Goal: Task Accomplishment & Management: Manage account settings

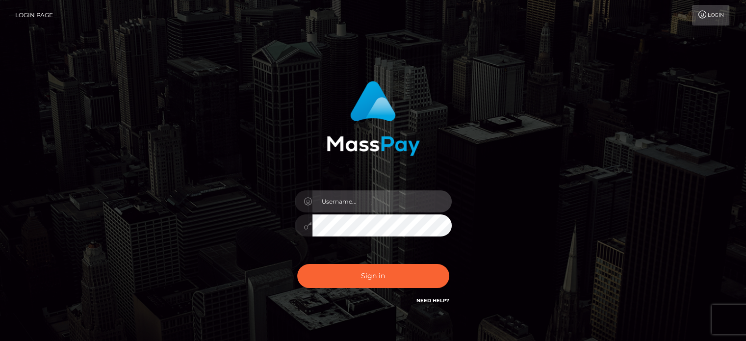
click at [388, 194] on input "text" at bounding box center [382, 201] width 139 height 22
paste input "Glenn.B2"
type input "Glenn.B2"
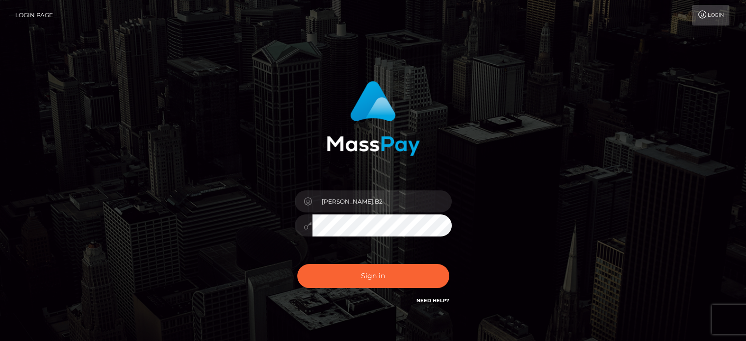
drag, startPoint x: 557, startPoint y: 192, endPoint x: 563, endPoint y: 188, distance: 6.7
click at [559, 191] on div "Glenn.B2 Sign in" at bounding box center [373, 199] width 559 height 250
drag, startPoint x: 351, startPoint y: 277, endPoint x: 563, endPoint y: 242, distance: 214.8
click at [351, 277] on button "Sign in" at bounding box center [373, 276] width 152 height 24
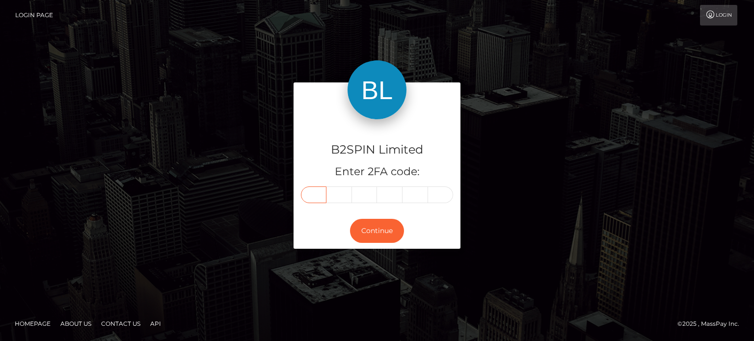
click at [309, 197] on input "text" at bounding box center [314, 194] width 26 height 17
paste input "8"
type input "8"
type input "5"
type input "7"
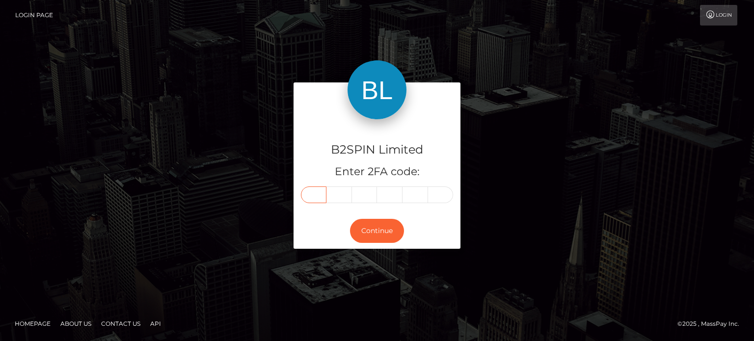
type input "2"
type input "7"
type input "2"
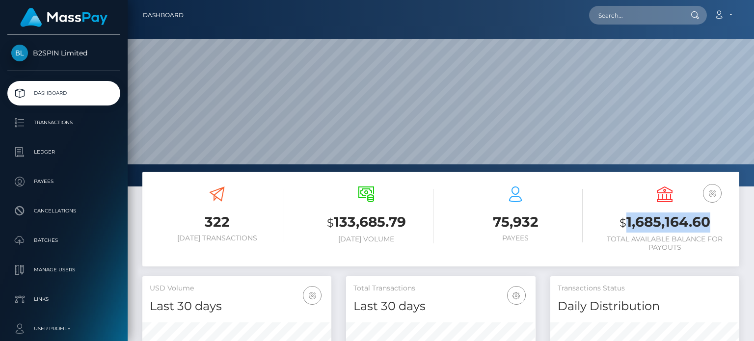
scroll to position [174, 188]
